Goal: Find specific page/section: Find specific page/section

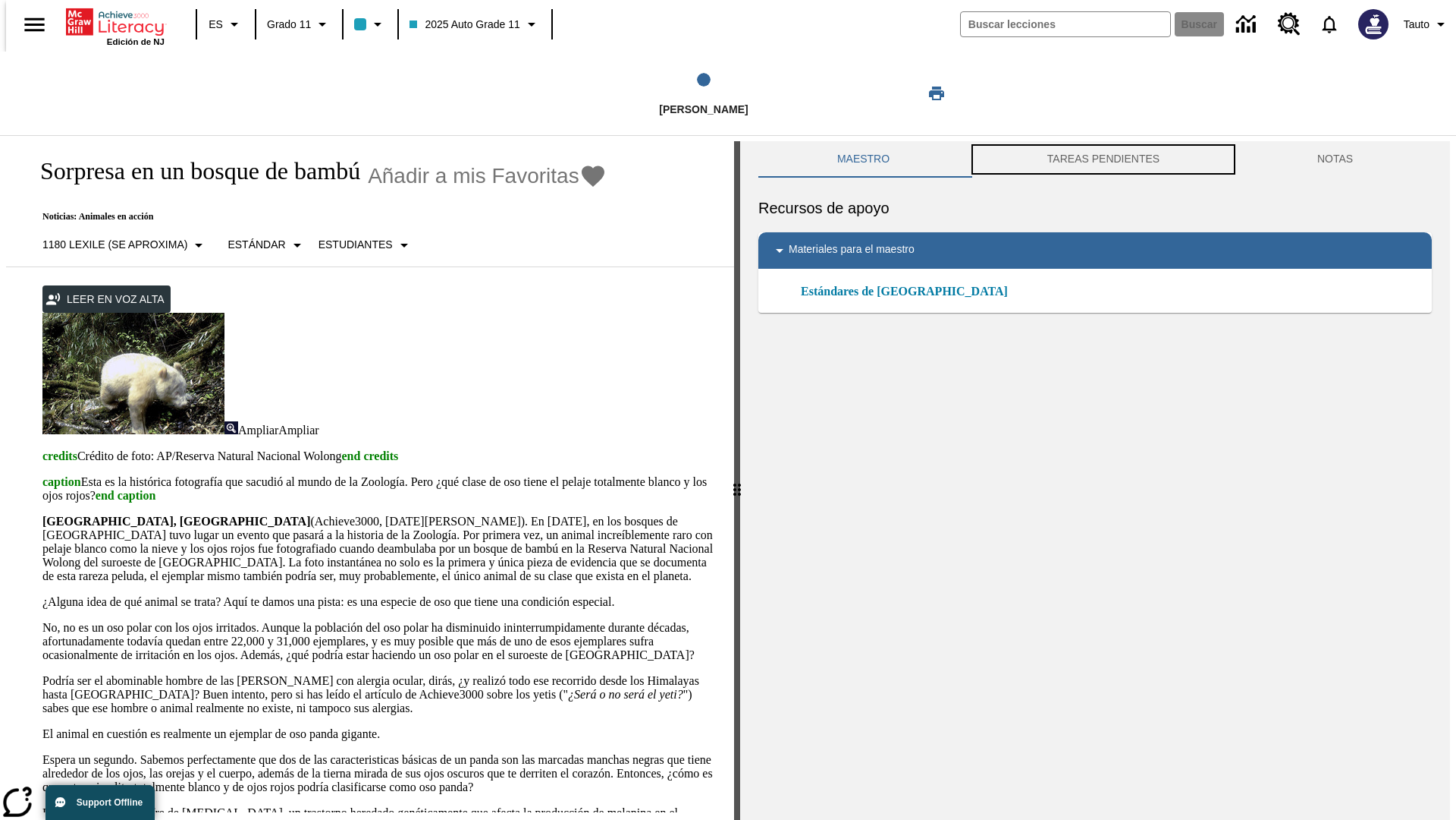
click at [1103, 159] on button "TAREAS PENDIENTES" at bounding box center [1103, 159] width 270 height 36
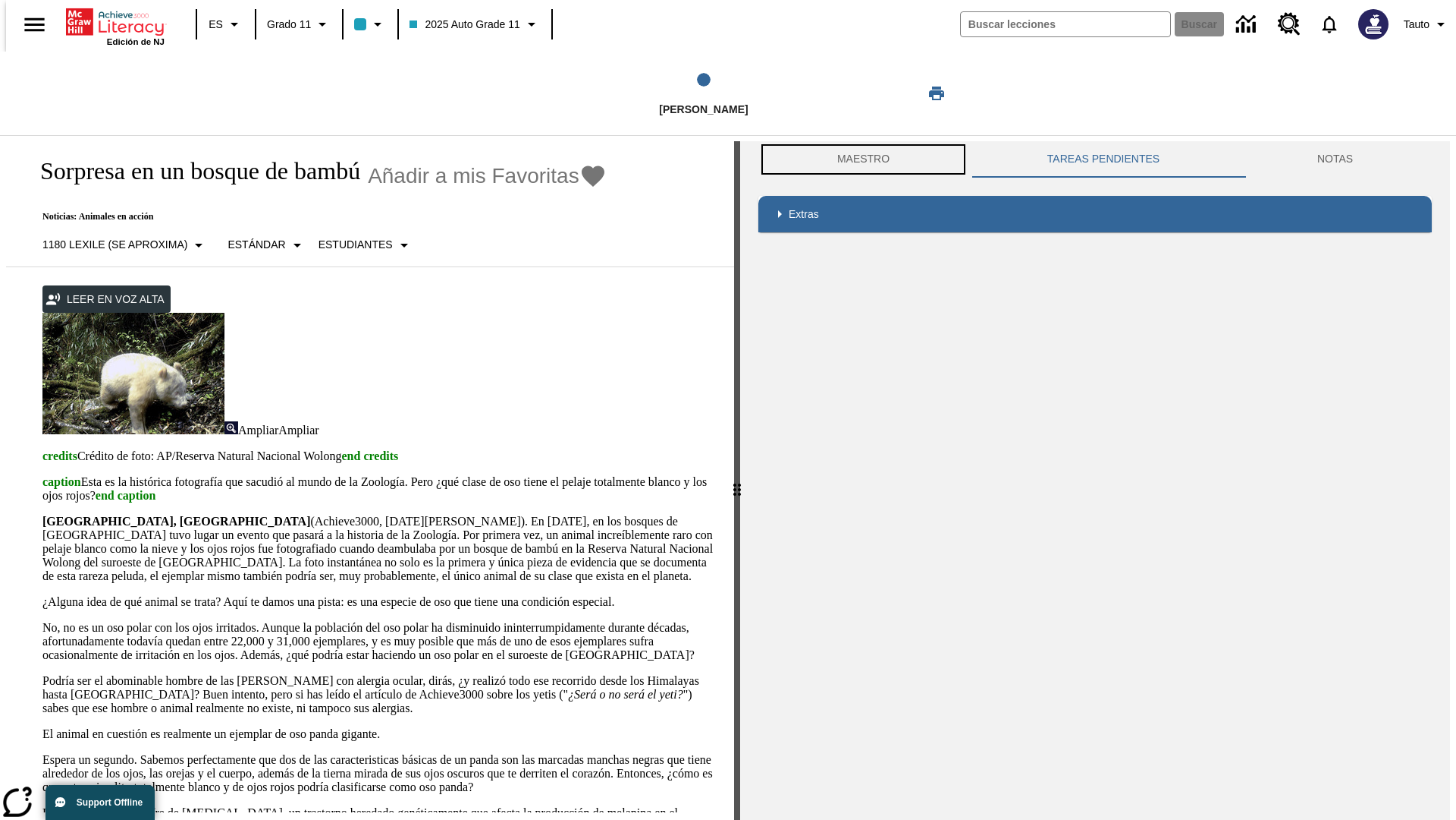
click at [860, 159] on button "Maestro" at bounding box center [863, 159] width 210 height 36
